Goal: Information Seeking & Learning: Learn about a topic

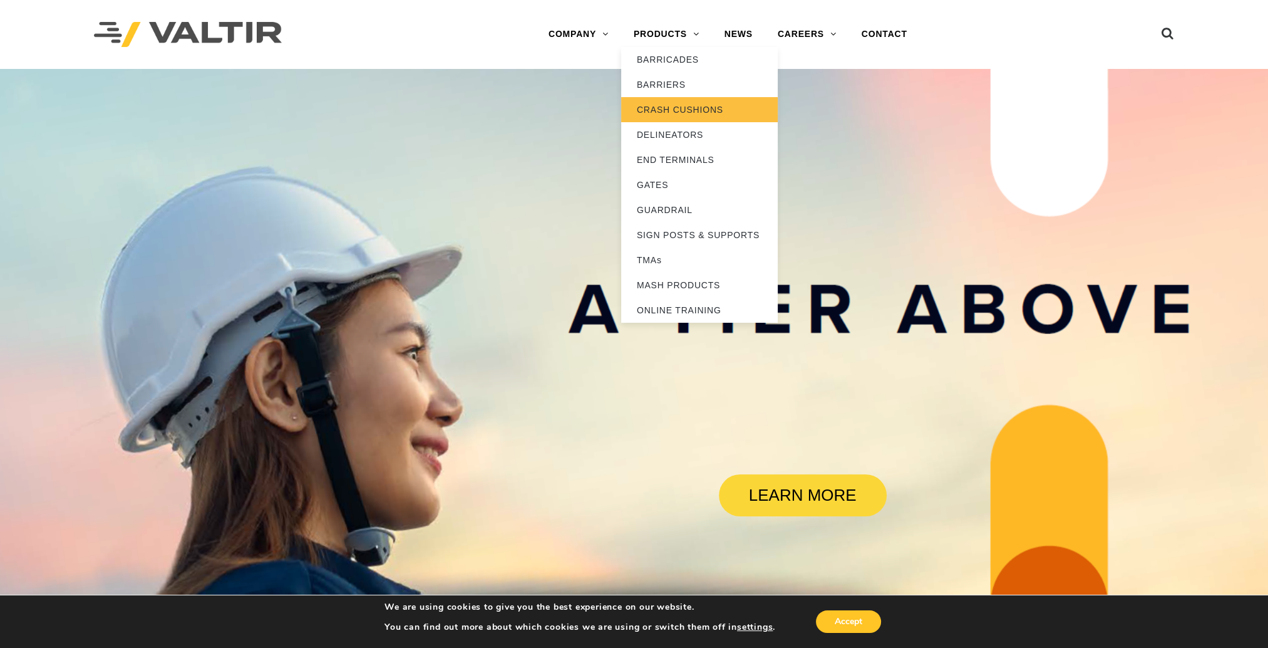
click at [696, 111] on link "CRASH CUSHIONS" at bounding box center [699, 109] width 157 height 25
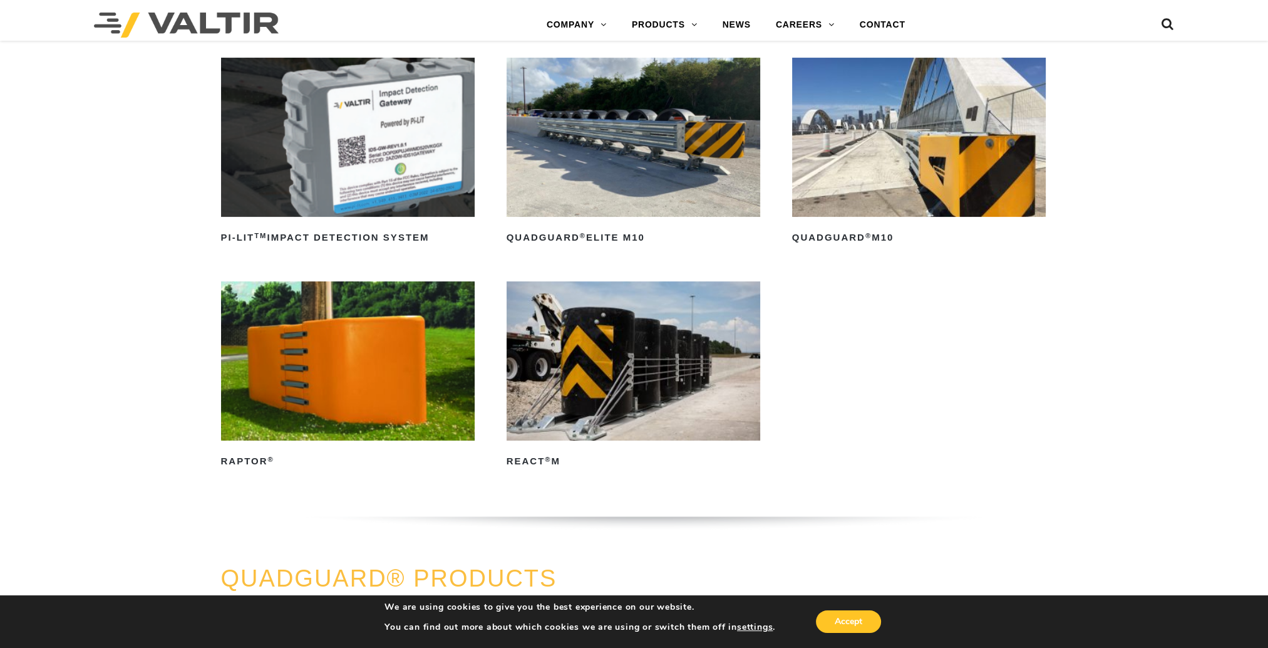
scroll to position [376, 0]
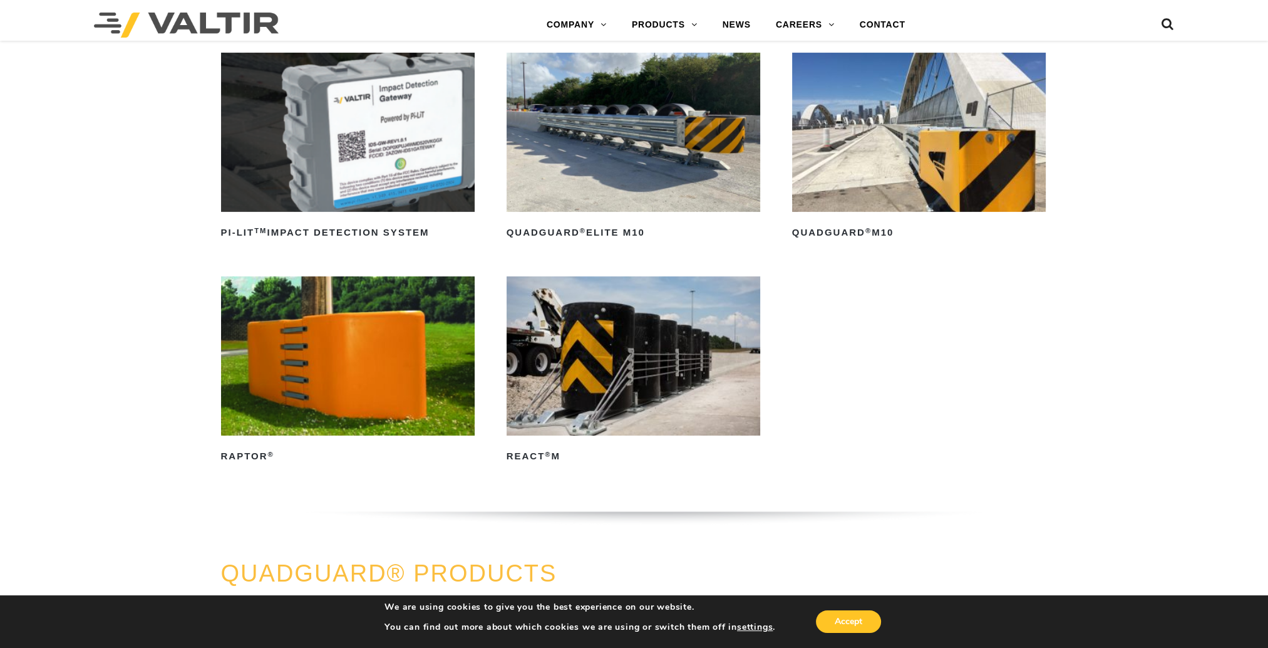
click at [583, 348] on img at bounding box center [634, 355] width 254 height 159
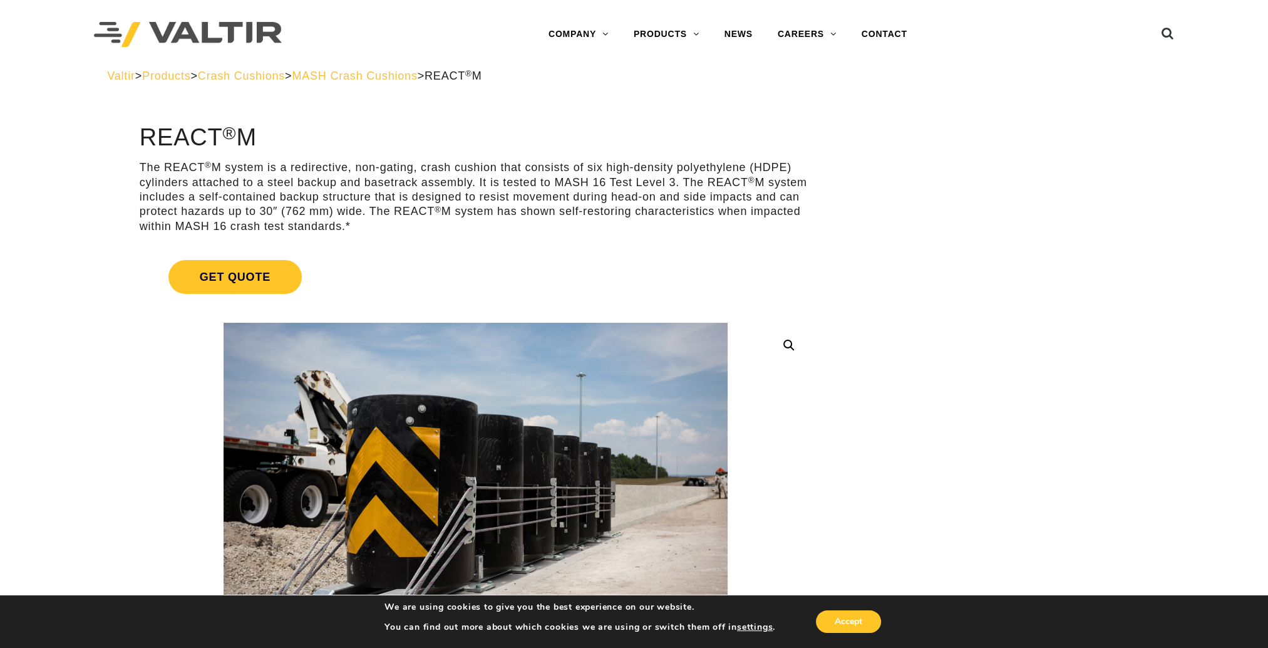
drag, startPoint x: 301, startPoint y: 169, endPoint x: 416, endPoint y: 227, distance: 128.3
click at [416, 227] on p "The REACT ® M system is a redirective, non-gating, crash cushion that consists …" at bounding box center [476, 196] width 672 height 73
drag, startPoint x: 416, startPoint y: 227, endPoint x: 472, endPoint y: 227, distance: 55.7
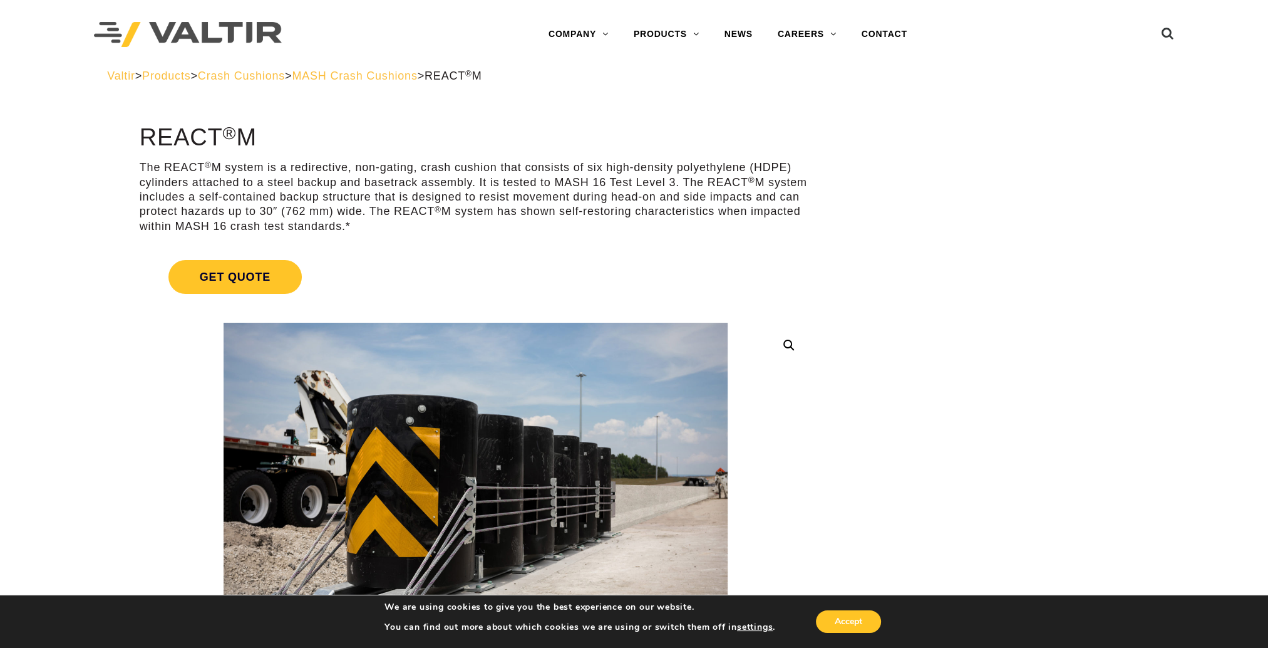
click at [472, 227] on p "The REACT ® M system is a redirective, non-gating, crash cushion that consists …" at bounding box center [476, 196] width 672 height 73
click at [478, 223] on p "The REACT ® M system is a redirective, non-gating, crash cushion that consists …" at bounding box center [476, 196] width 672 height 73
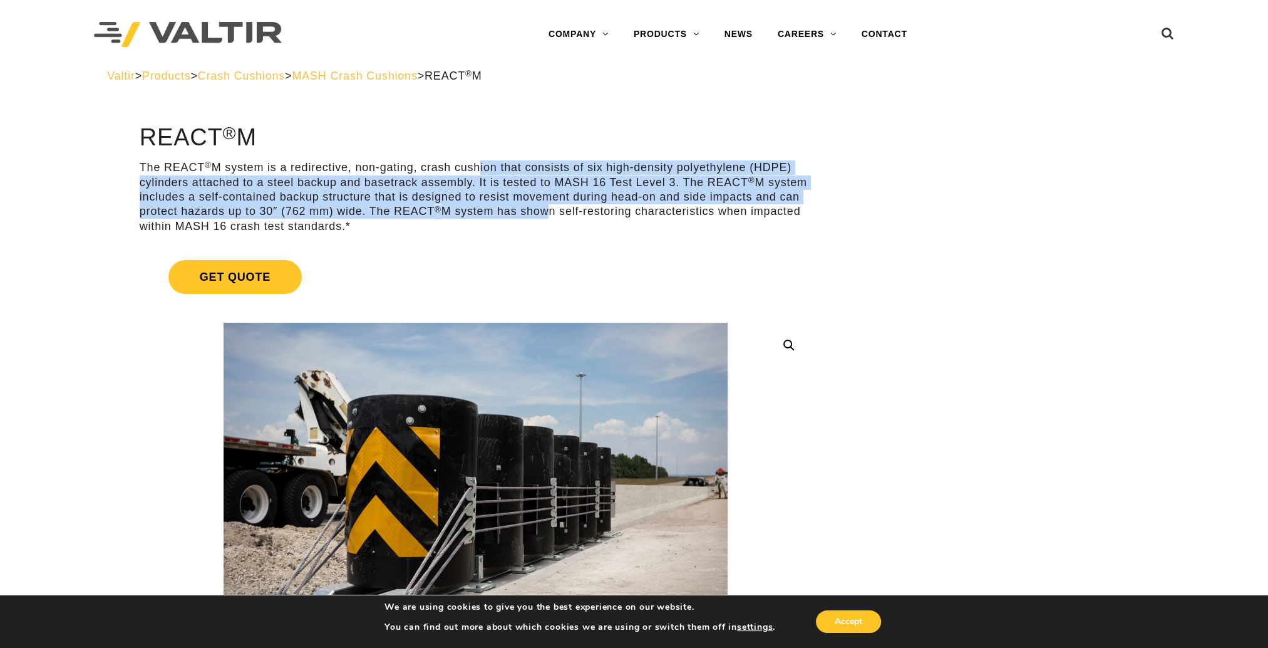
drag, startPoint x: 545, startPoint y: 217, endPoint x: 475, endPoint y: 168, distance: 86.0
click at [475, 168] on p "The REACT ® M system is a redirective, non-gating, crash cushion that consists …" at bounding box center [476, 196] width 672 height 73
drag, startPoint x: 461, startPoint y: 162, endPoint x: 457, endPoint y: 228, distance: 66.5
click at [457, 228] on p "The REACT ® M system is a redirective, non-gating, crash cushion that consists …" at bounding box center [476, 196] width 672 height 73
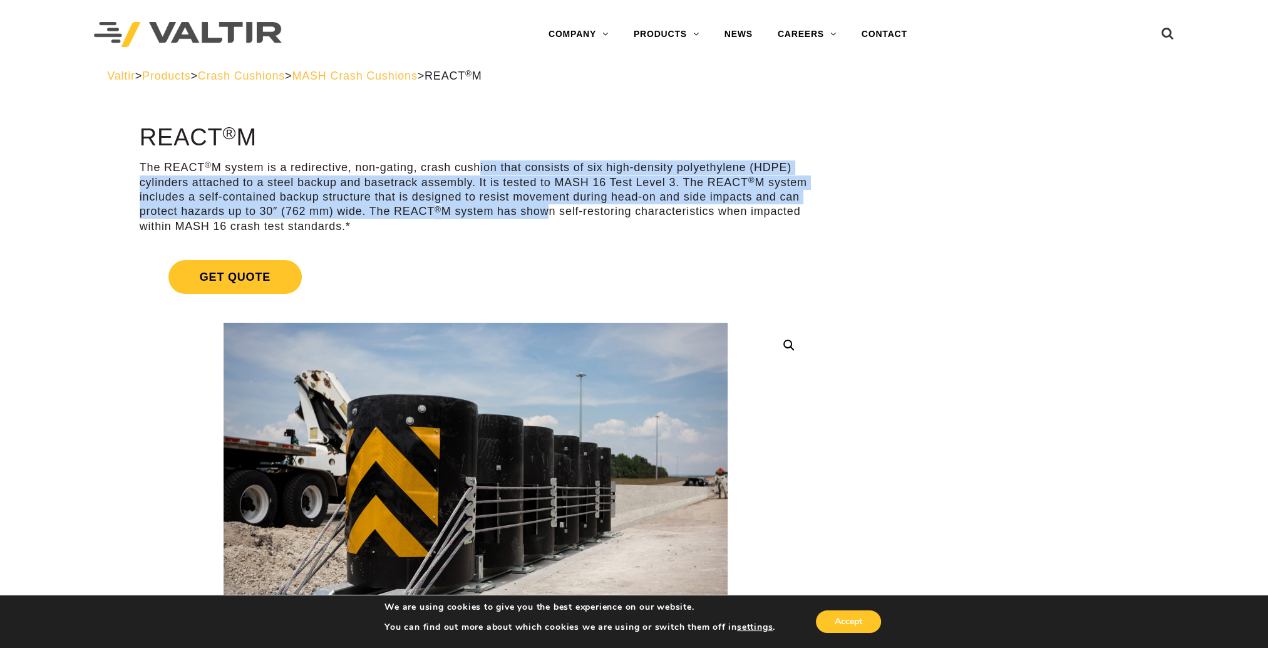
click at [457, 228] on p "The REACT ® M system is a redirective, non-gating, crash cushion that consists …" at bounding box center [476, 196] width 672 height 73
click at [445, 232] on p "The REACT ® M system is a redirective, non-gating, crash cushion that consists …" at bounding box center [476, 196] width 672 height 73
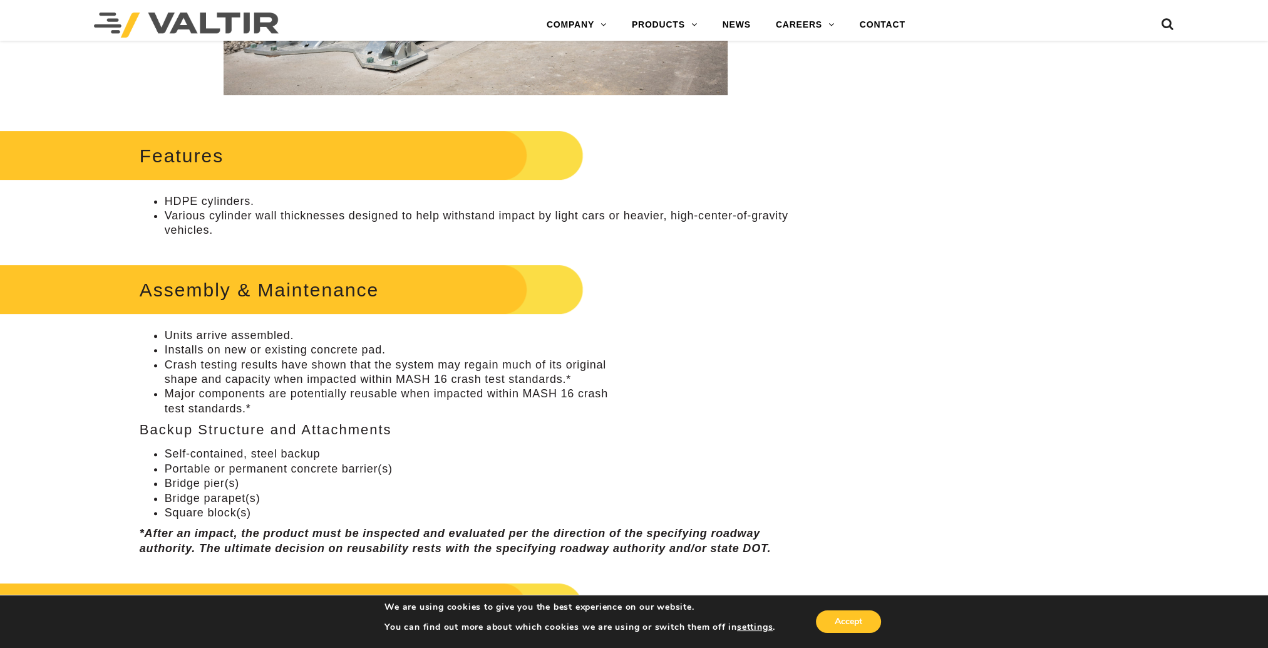
scroll to position [626, 0]
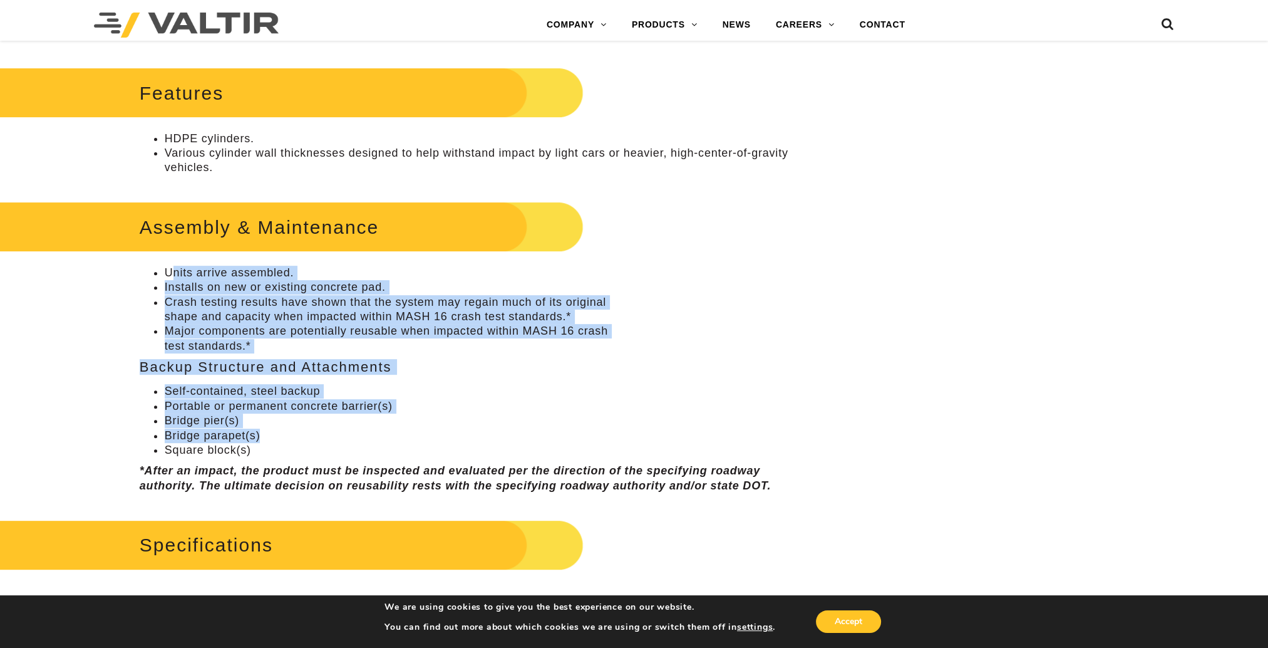
drag, startPoint x: 192, startPoint y: 286, endPoint x: 301, endPoint y: 442, distance: 189.9
click at [301, 442] on div "Assembly & Maintenance Units arrive assembled. Installs on new or existing conc…" at bounding box center [476, 345] width 672 height 295
click at [301, 442] on li "Bridge parapet(s)" at bounding box center [488, 435] width 647 height 14
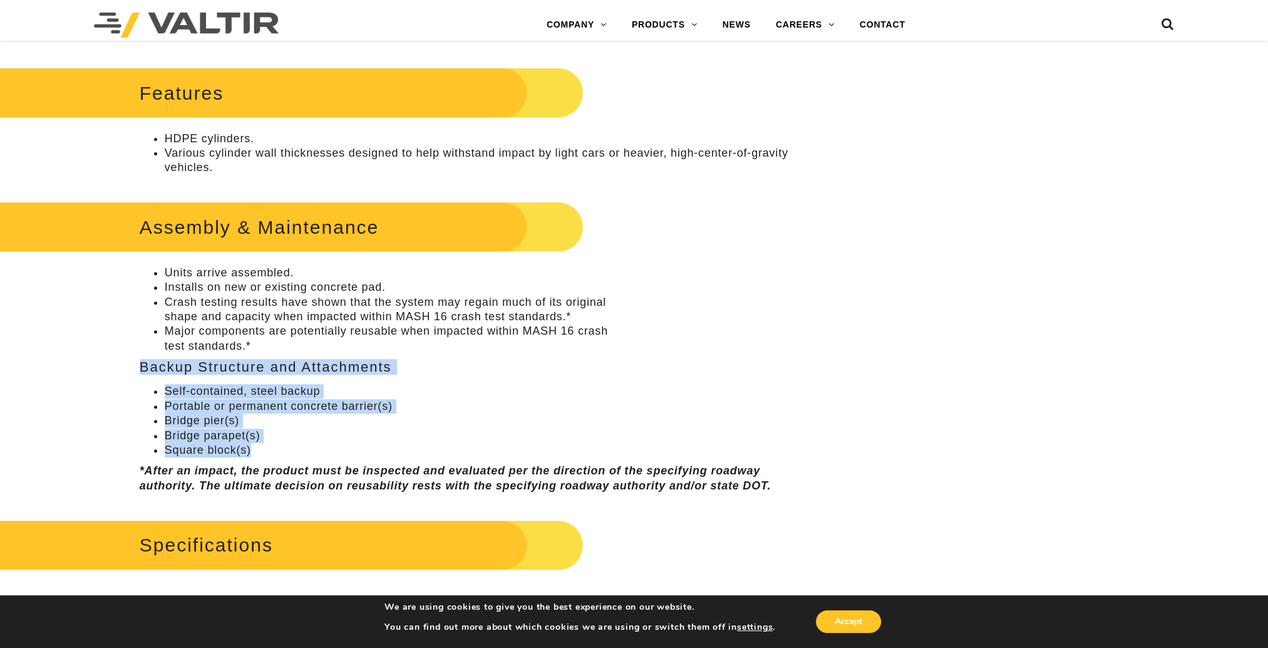
drag, startPoint x: 304, startPoint y: 453, endPoint x: 136, endPoint y: 366, distance: 189.6
click at [142, 367] on h3 "Backup Structure and Attachments" at bounding box center [476, 366] width 672 height 15
drag, startPoint x: 140, startPoint y: 365, endPoint x: 278, endPoint y: 452, distance: 163.0
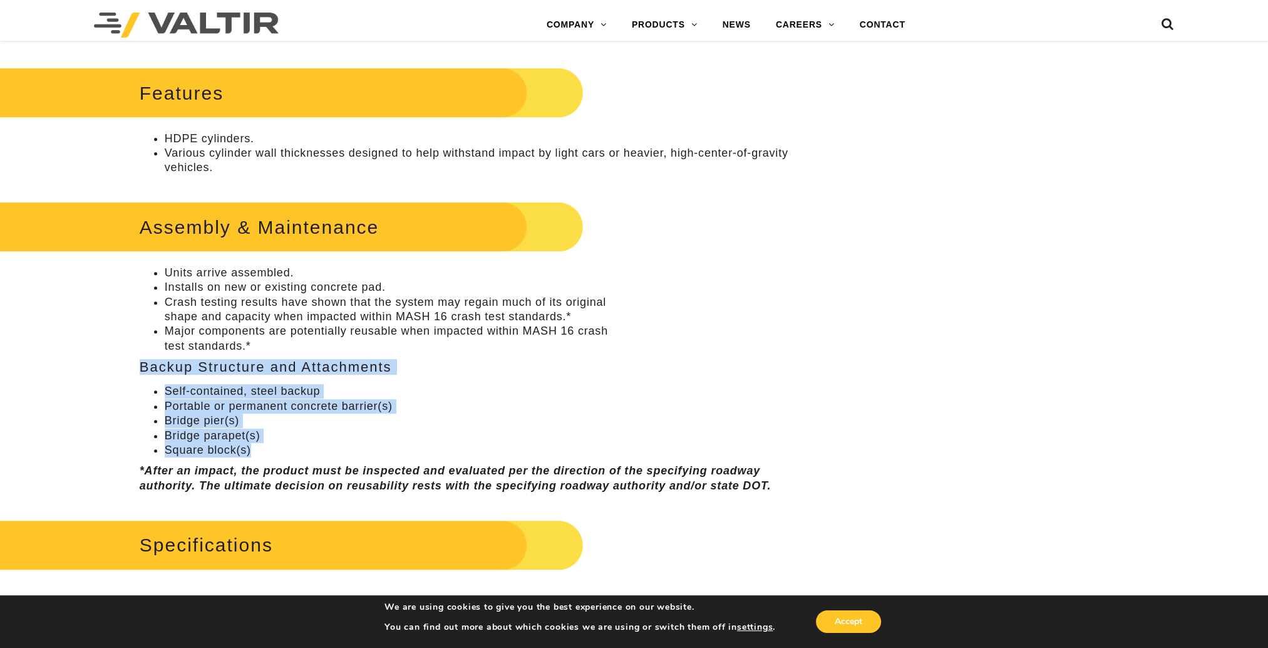
click at [281, 454] on div "Assembly & Maintenance Units arrive assembled. Installs on new or existing conc…" at bounding box center [476, 345] width 672 height 295
click at [278, 452] on li "Square block(s)" at bounding box center [488, 450] width 647 height 14
click at [288, 447] on li "Square block(s)" at bounding box center [488, 450] width 647 height 14
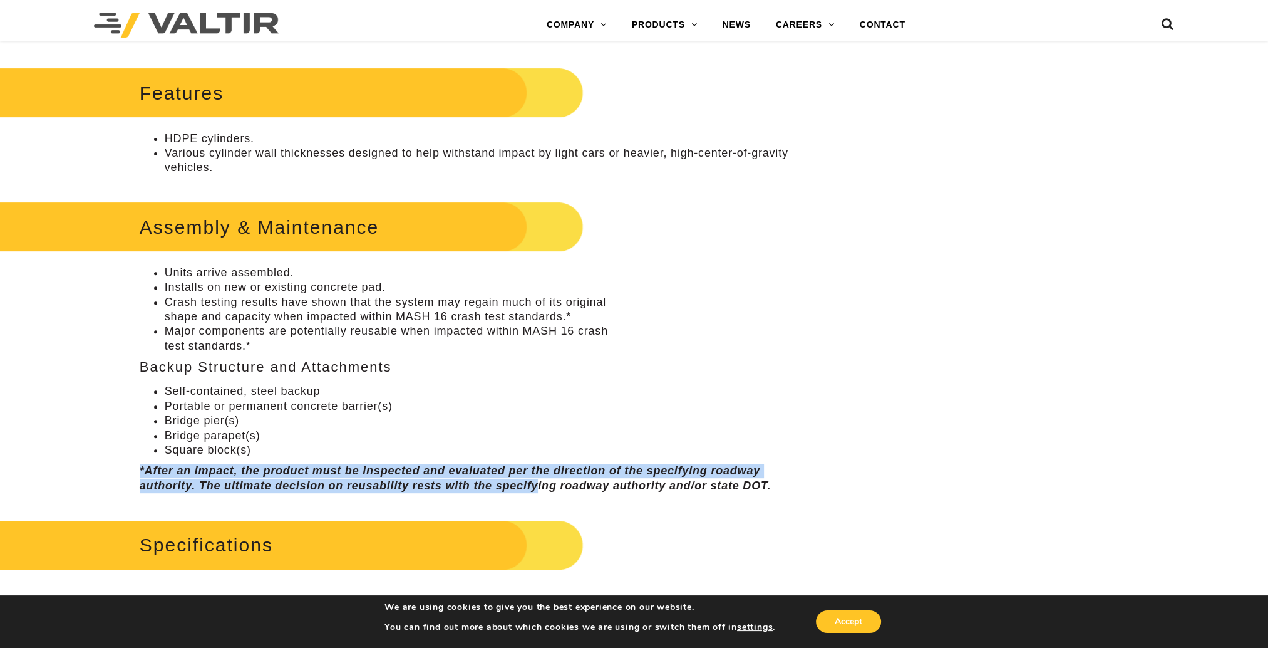
drag, startPoint x: 382, startPoint y: 469, endPoint x: 535, endPoint y: 482, distance: 153.3
click at [535, 482] on div "Assembly & Maintenance Units arrive assembled. Installs on new or existing conc…" at bounding box center [476, 345] width 672 height 295
click at [535, 482] on em "*After an impact, the product must be inspected and evaluated per the direction…" at bounding box center [455, 477] width 631 height 27
drag, startPoint x: 535, startPoint y: 482, endPoint x: 462, endPoint y: 473, distance: 73.2
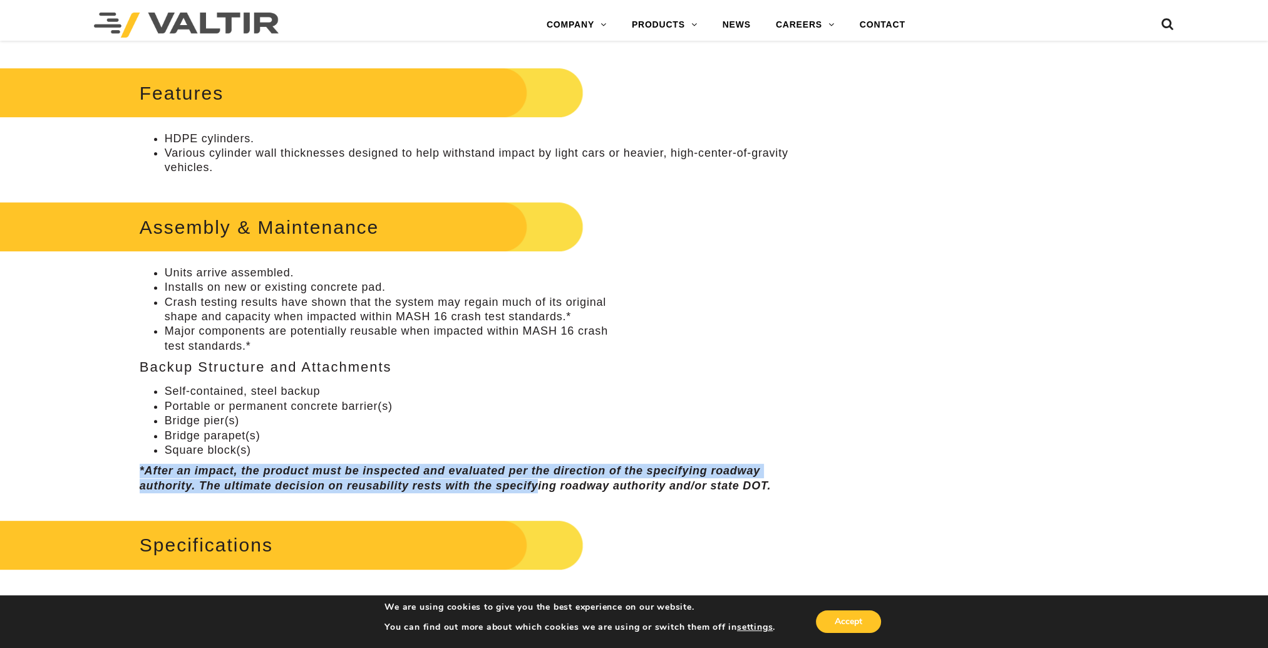
click at [462, 473] on em "*After an impact, the product must be inspected and evaluated per the direction…" at bounding box center [455, 477] width 631 height 27
click at [372, 452] on li "Square block(s)" at bounding box center [488, 450] width 647 height 14
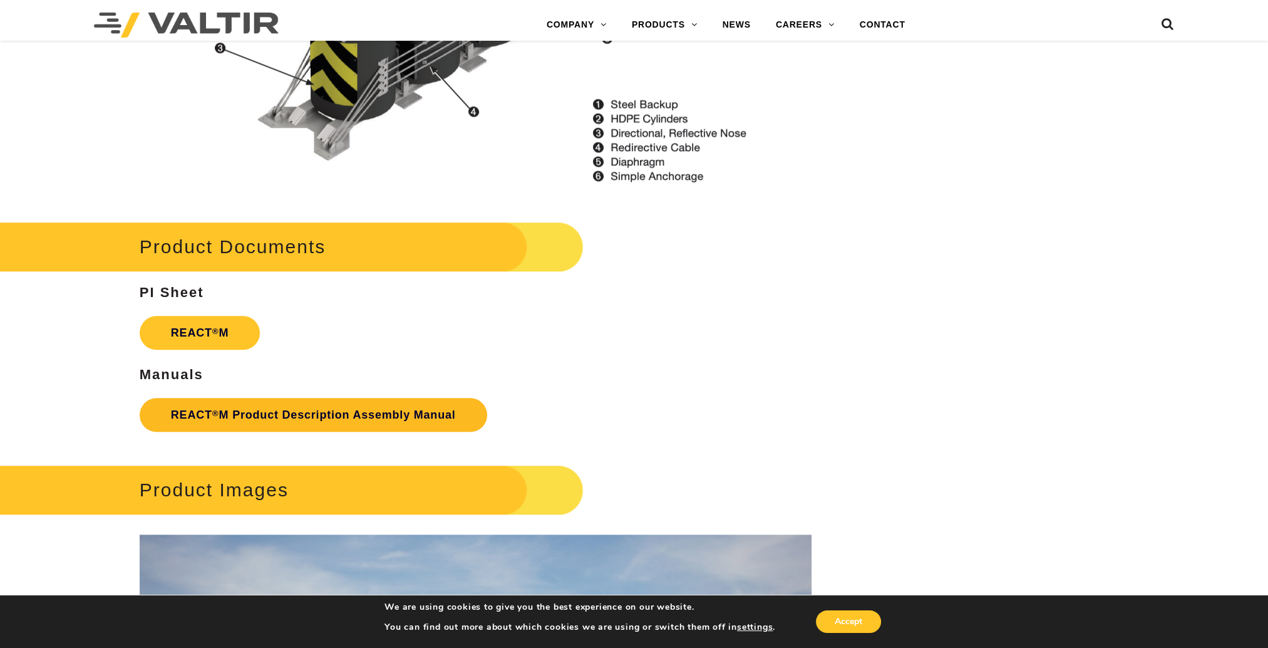
scroll to position [1691, 0]
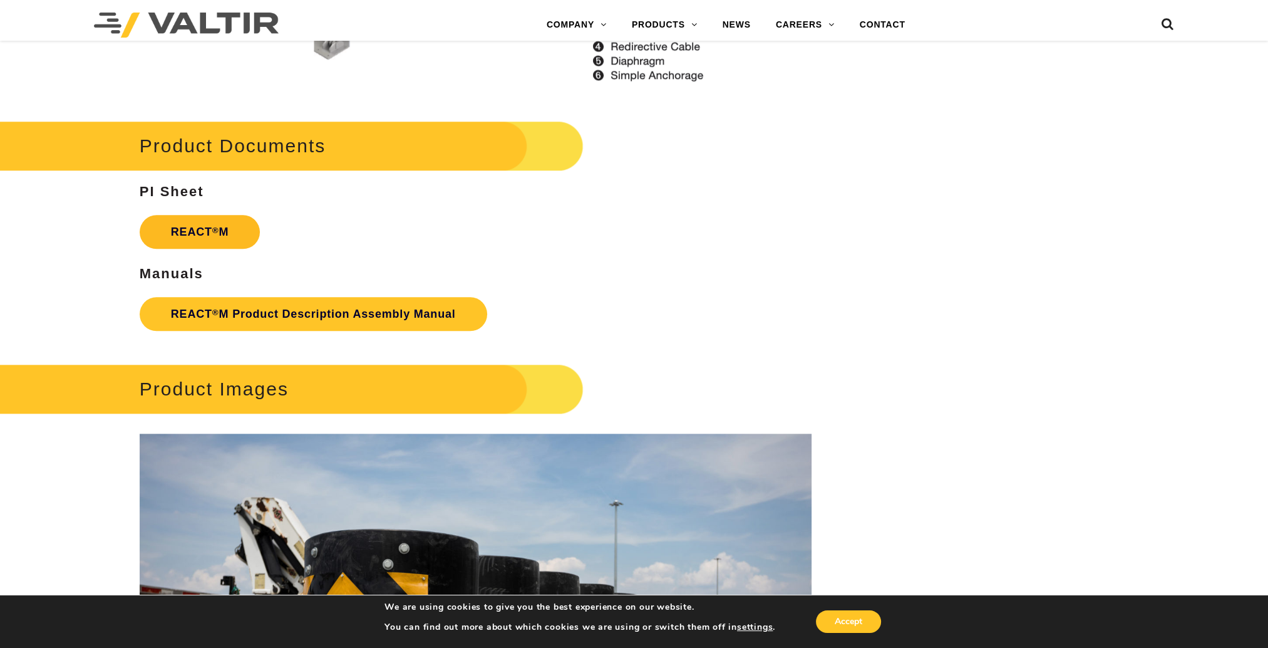
click at [224, 235] on strong "REACT ® M" at bounding box center [200, 231] width 58 height 13
click at [282, 314] on link "REACT ® M Product Description Assembly Manual" at bounding box center [314, 314] width 348 height 34
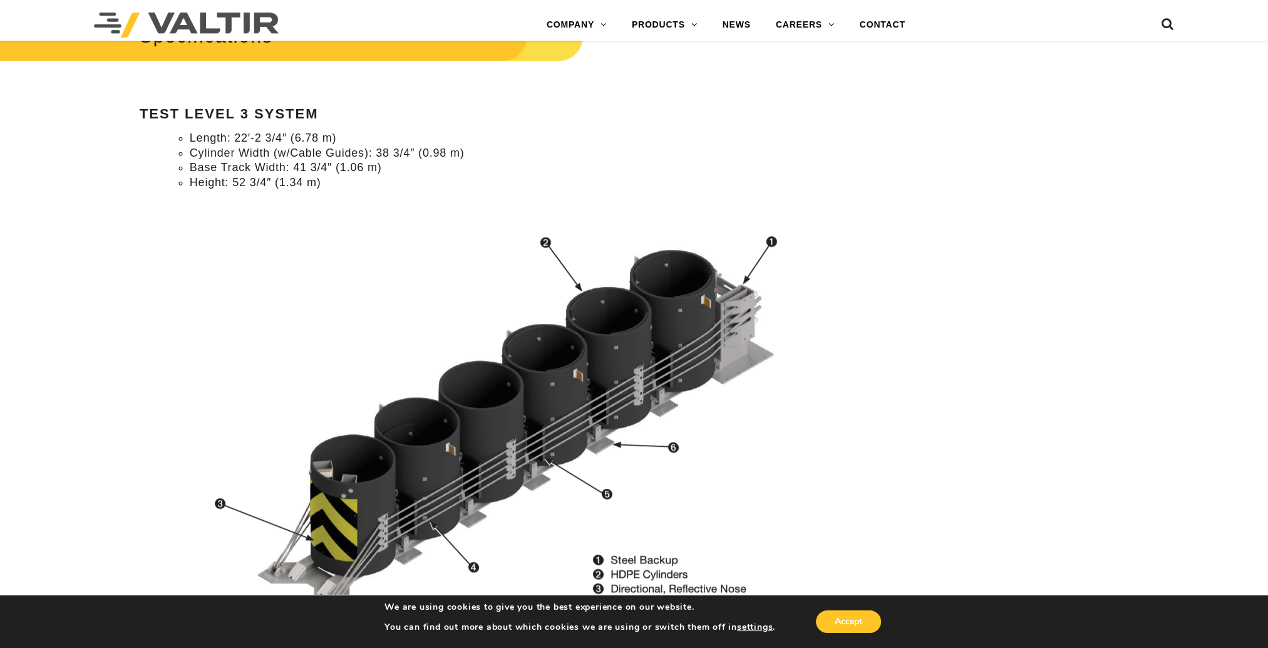
scroll to position [1127, 0]
